Goal: Information Seeking & Learning: Learn about a topic

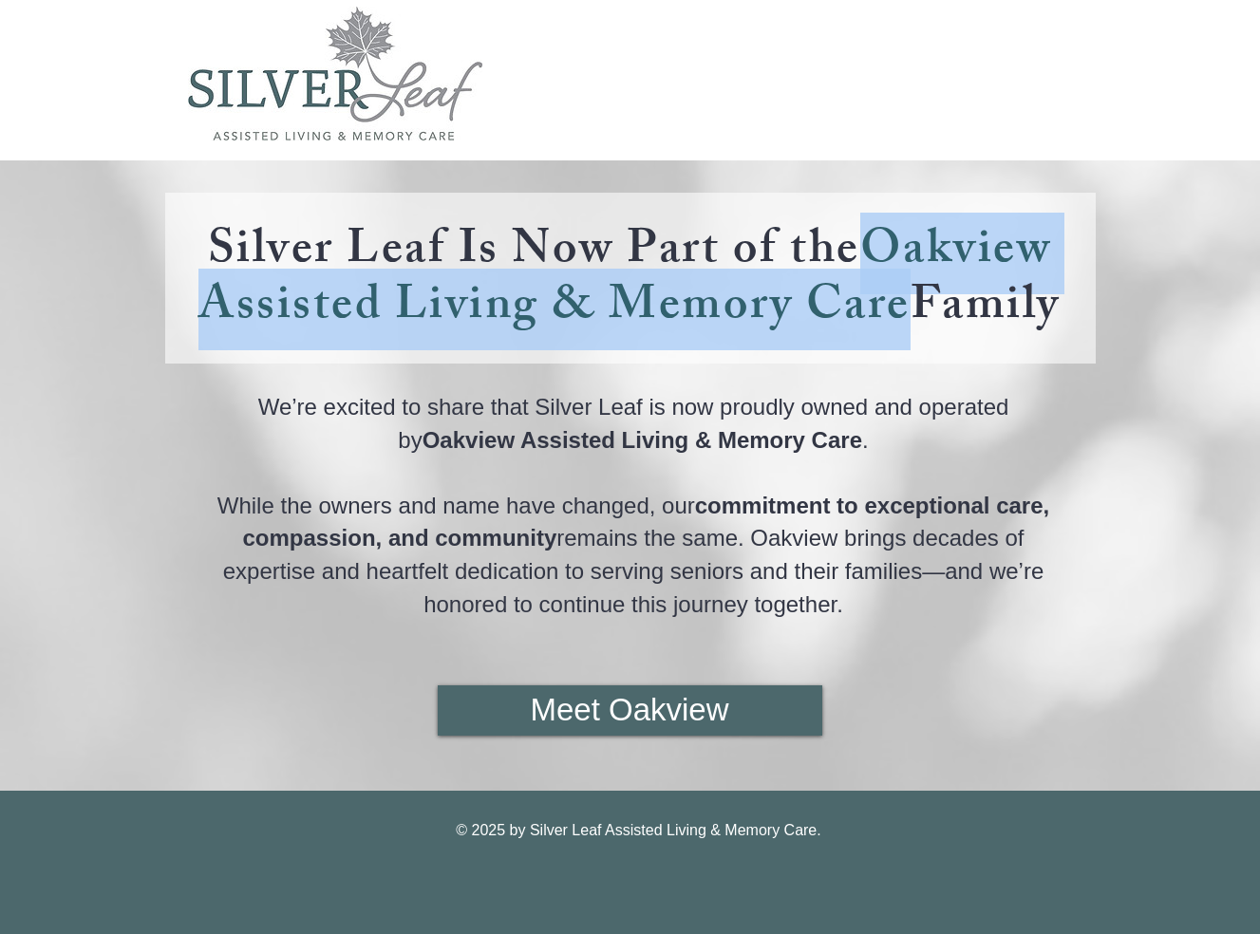
drag, startPoint x: 185, startPoint y: 287, endPoint x: 592, endPoint y: 337, distance: 409.5
click at [592, 333] on h4 "Silver Leaf Is Now Part of the Oakview Assisted Living & Memory Care Family" at bounding box center [629, 277] width 895 height 112
click at [414, 138] on img "main content" at bounding box center [335, 74] width 294 height 134
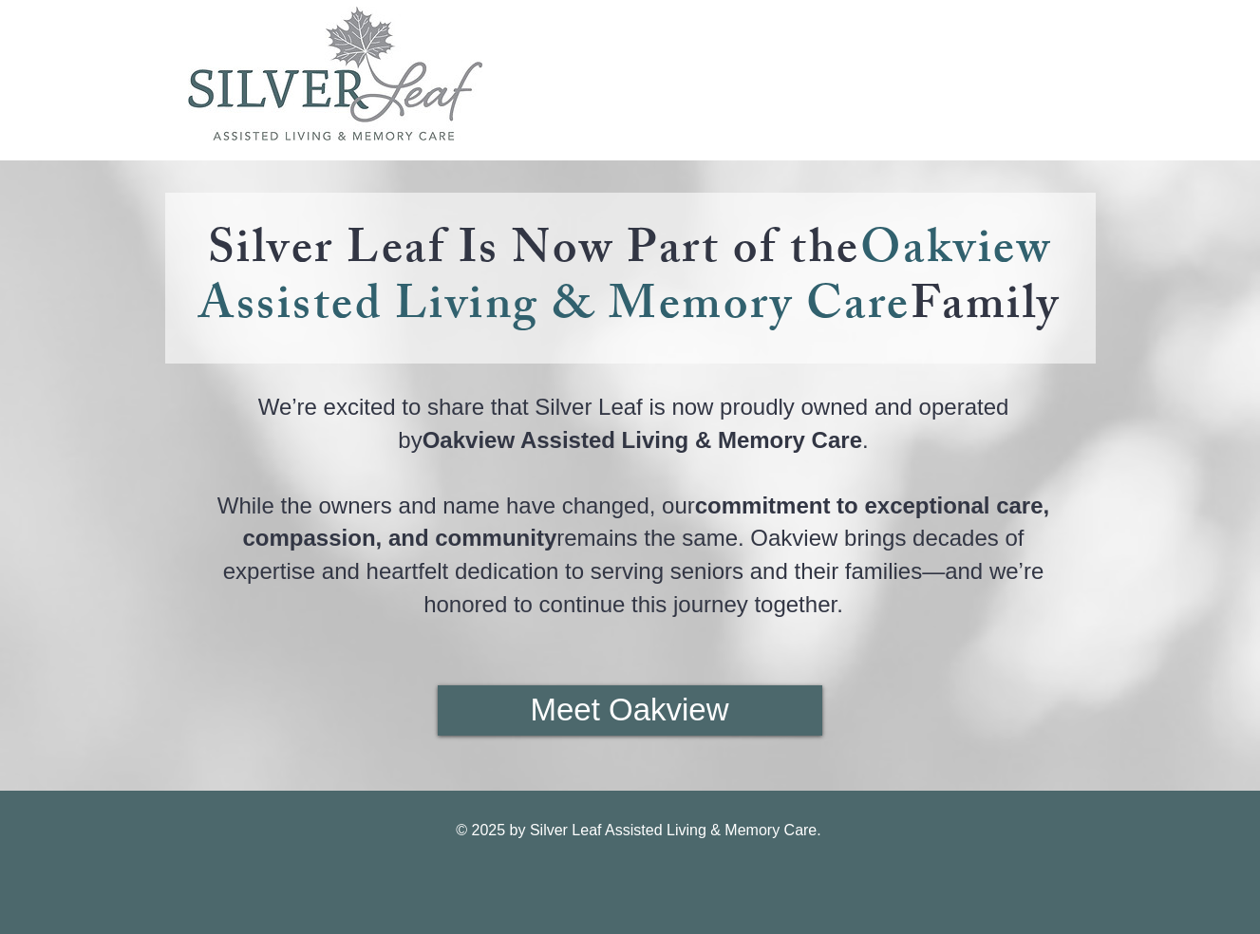
drag, startPoint x: 980, startPoint y: 424, endPoint x: 956, endPoint y: 635, distance: 213.1
click at [956, 635] on div "Silver Leaf Is Now Part of the Oakview Assisted Living & Memory Care Family We’…" at bounding box center [630, 475] width 1260 height 631
click at [944, 652] on p "While the owners and name have changed, our commitment to exceptional care, com…" at bounding box center [634, 570] width 873 height 163
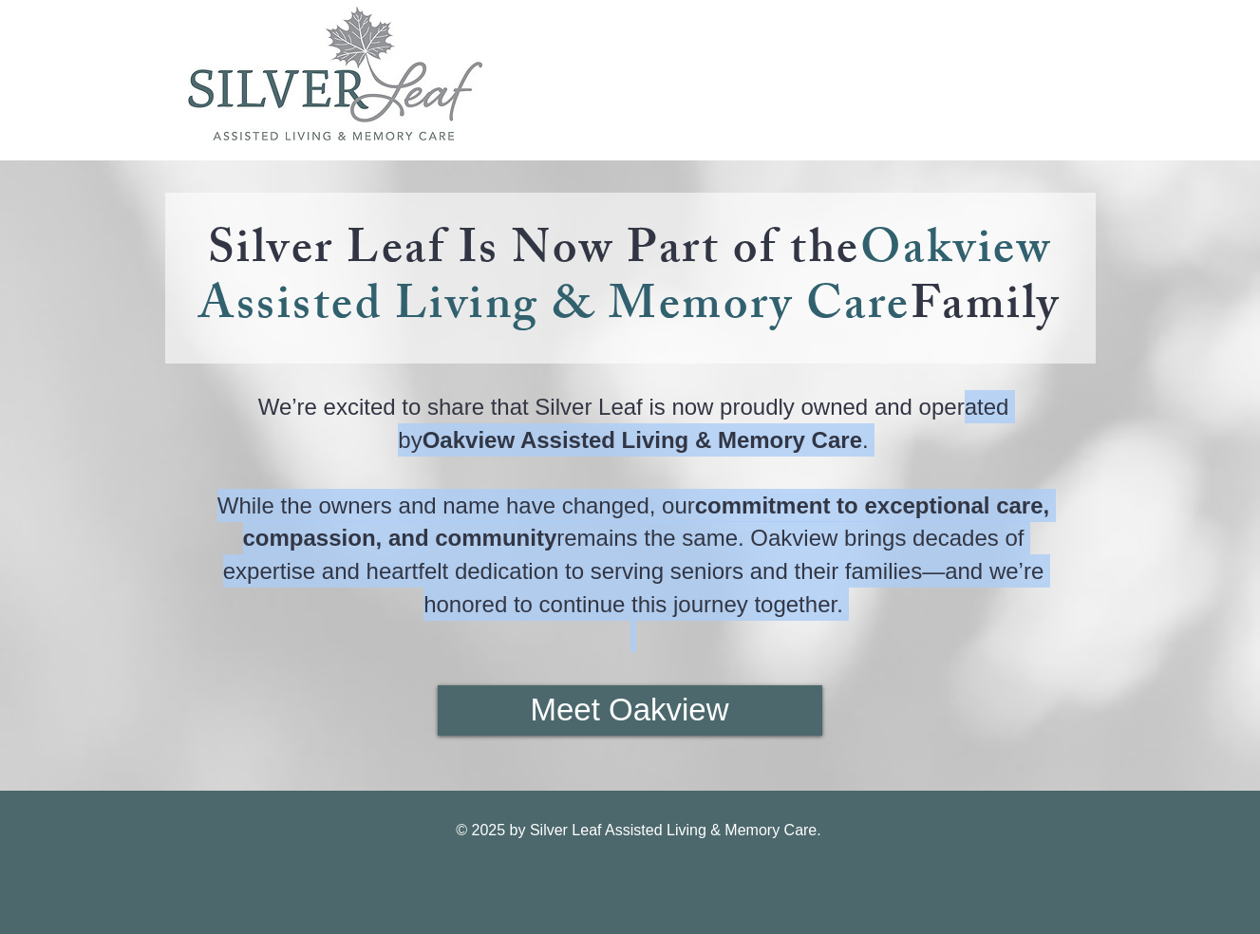
drag, startPoint x: 944, startPoint y: 639, endPoint x: 949, endPoint y: 440, distance: 199.5
click at [948, 455] on div "We’re excited to share that Silver Leaf is now proudly owned and operated by Oa…" at bounding box center [634, 552] width 873 height 325
click at [927, 652] on p "While the owners and name have changed, our commitment to exceptional care, com…" at bounding box center [634, 570] width 873 height 163
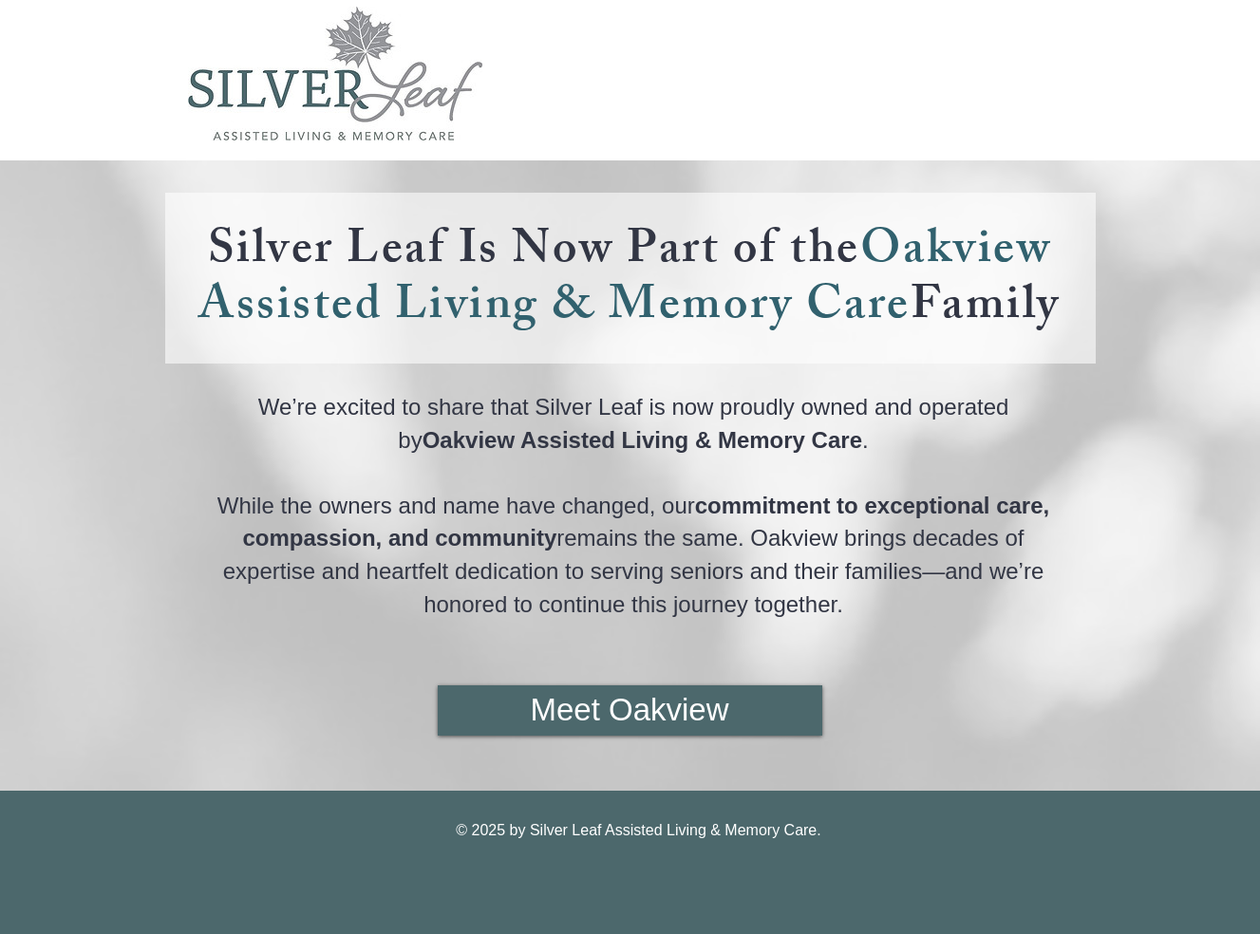
scroll to position [86, 0]
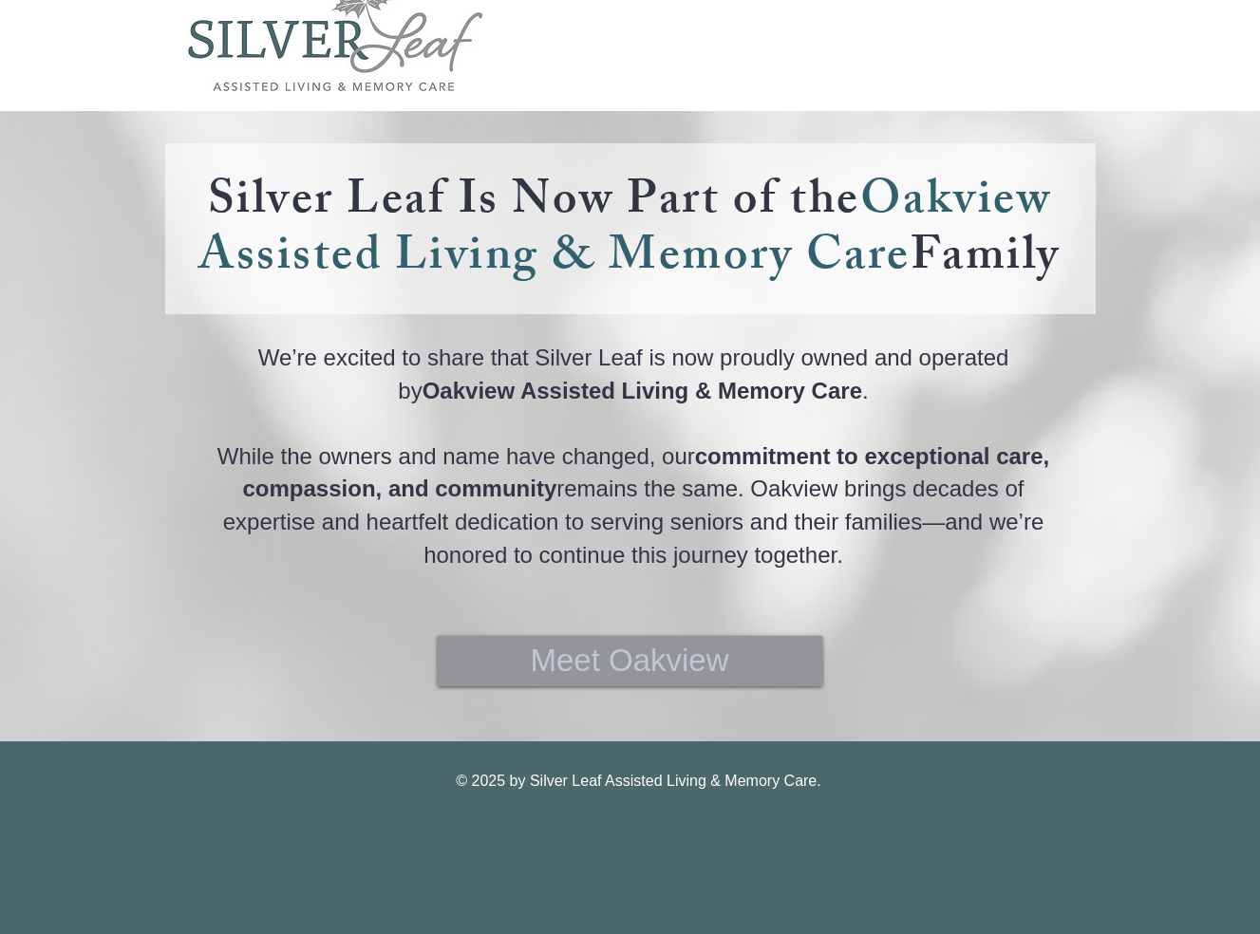
click at [631, 653] on span "Meet Oakview" at bounding box center [629, 661] width 198 height 44
